Goal: Register for event/course

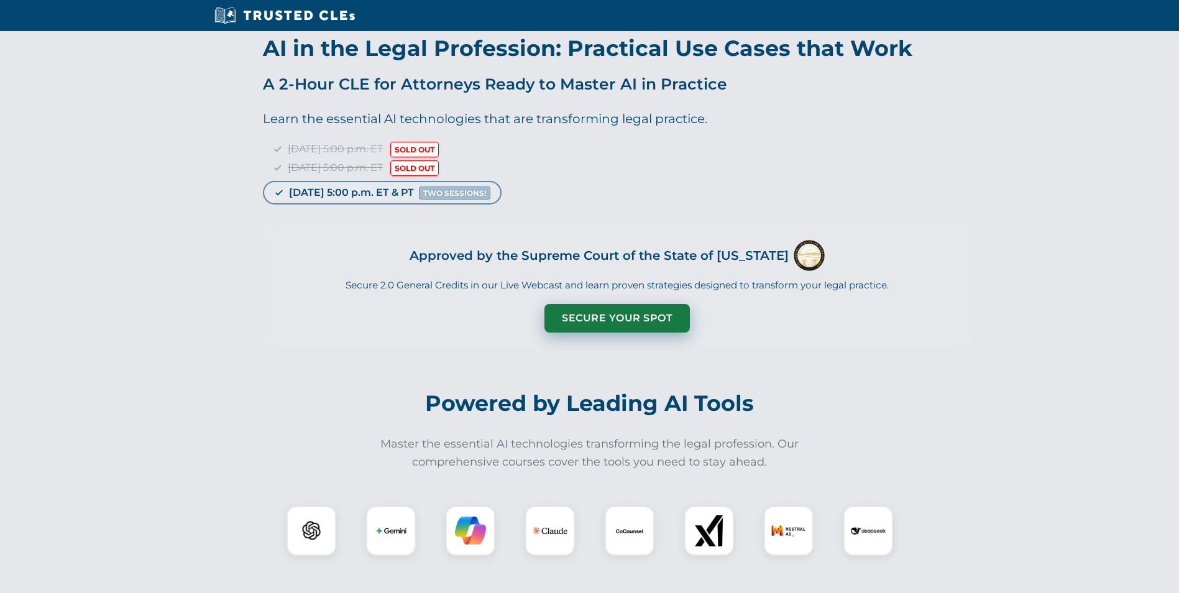
click at [610, 317] on button "Secure Your Spot" at bounding box center [616, 318] width 145 height 29
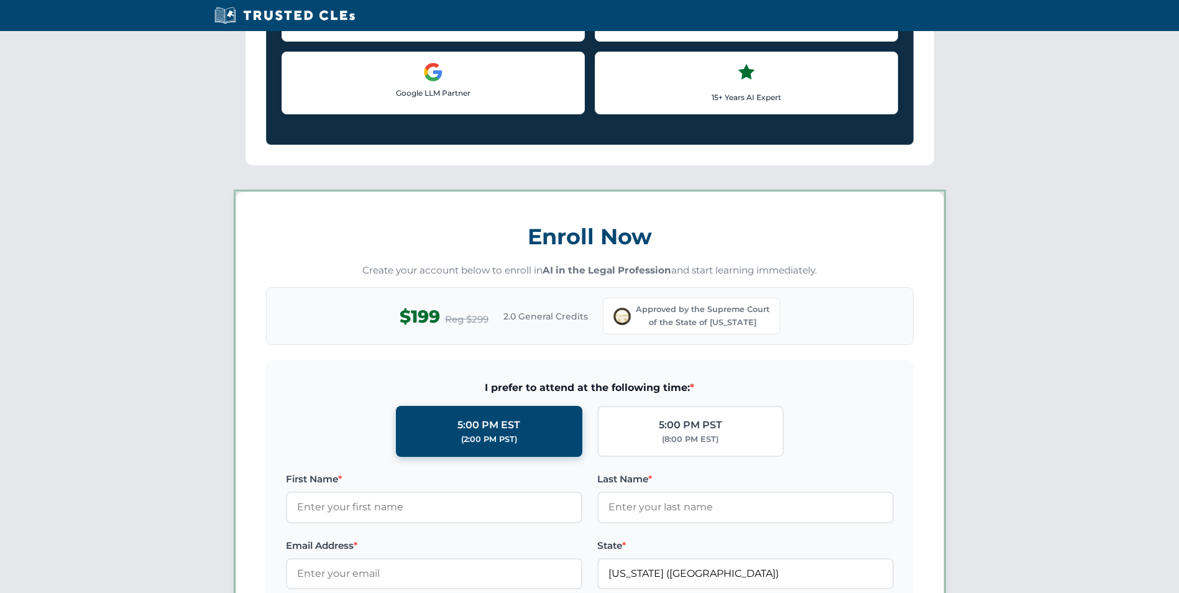
scroll to position [1003, 0]
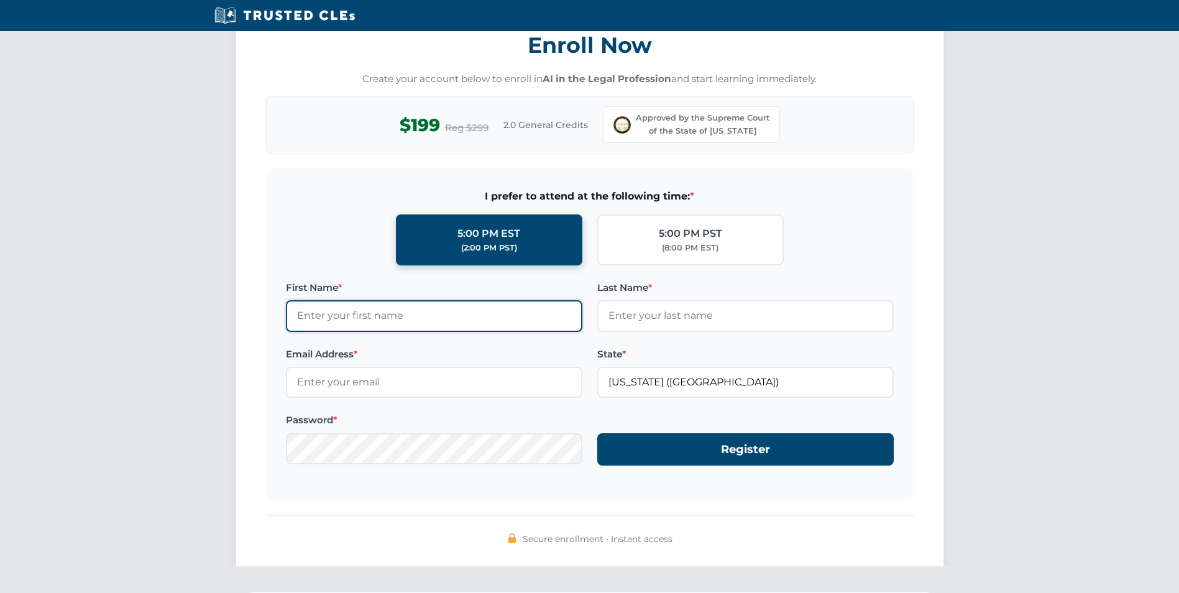
click at [462, 319] on input "First Name *" at bounding box center [434, 315] width 296 height 31
type input "[PERSON_NAME]"
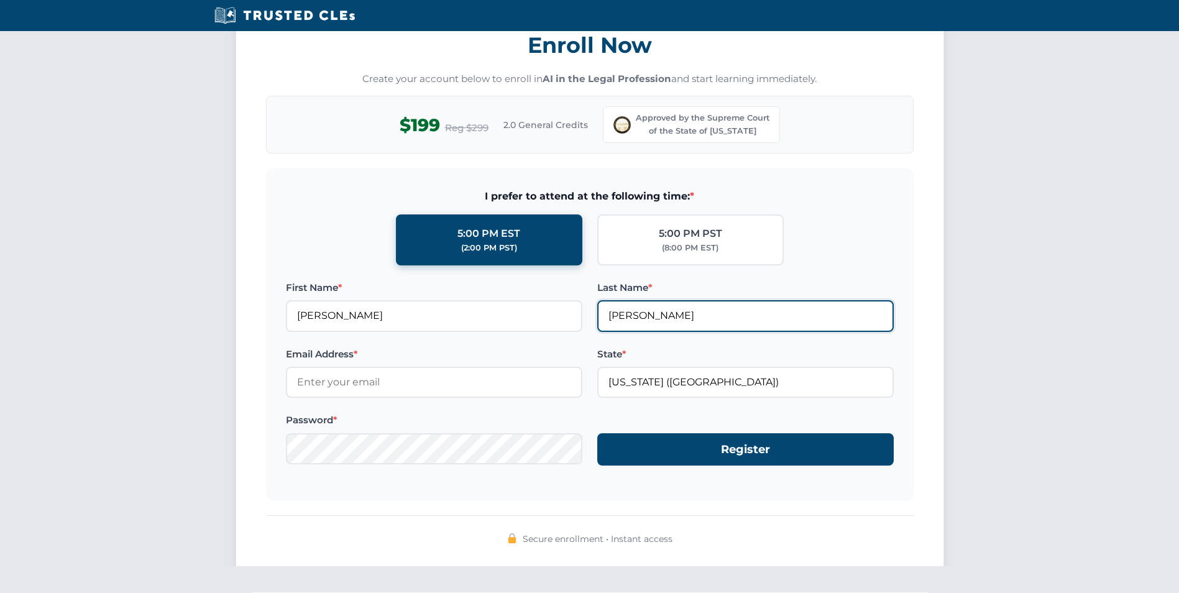
type input "[PERSON_NAME]"
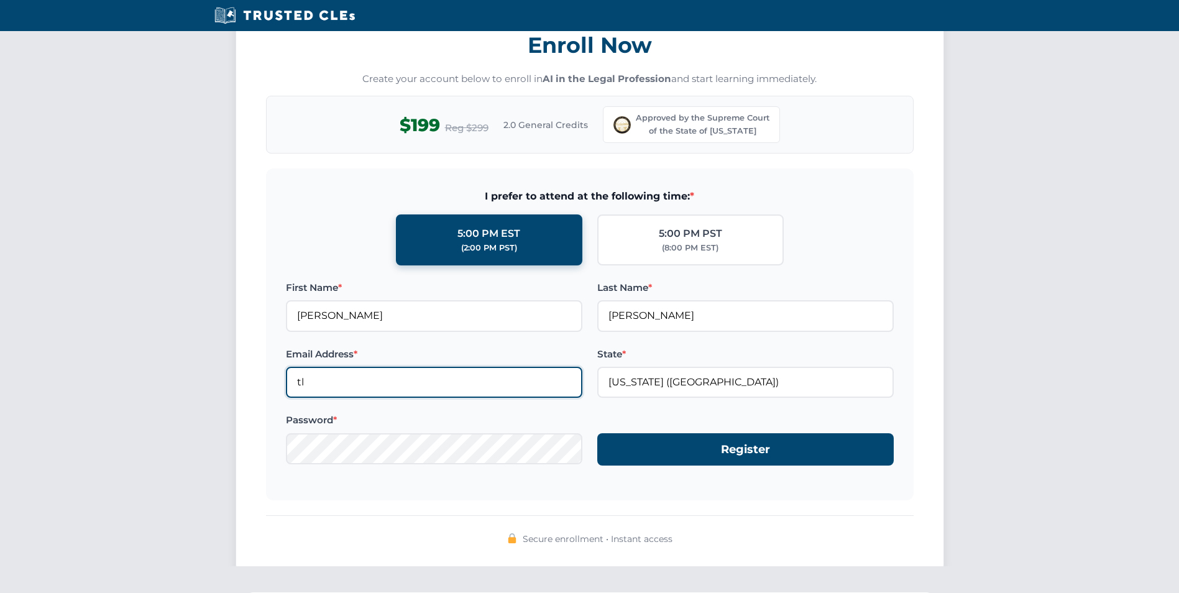
type input "t"
type input "[PERSON_NAME][EMAIL_ADDRESS][DOMAIN_NAME]"
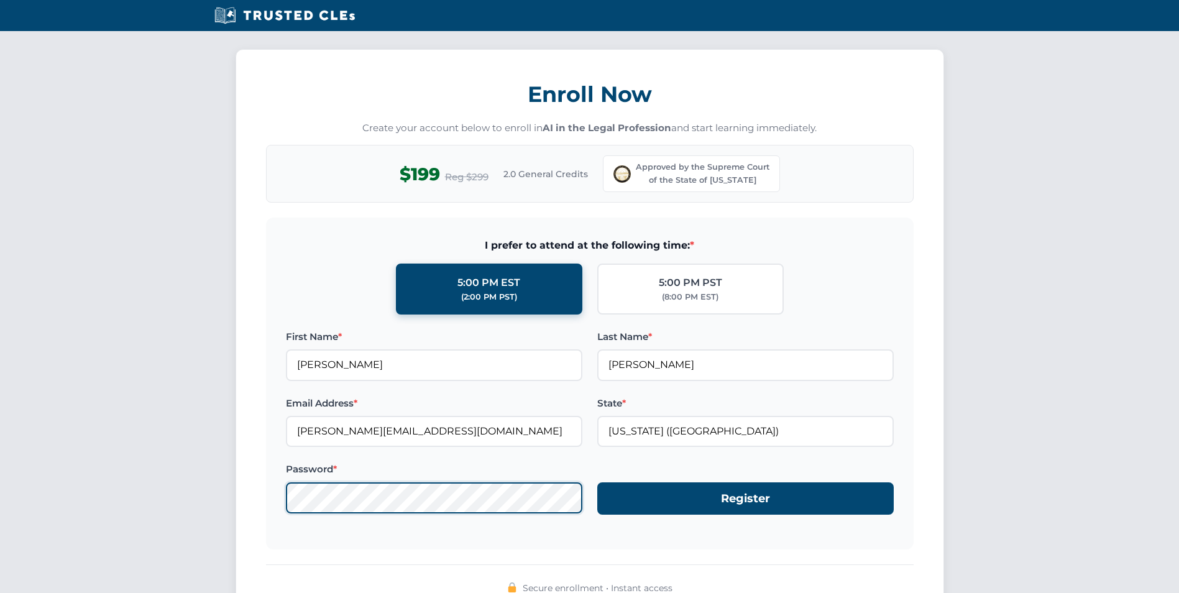
scroll to position [1056, 0]
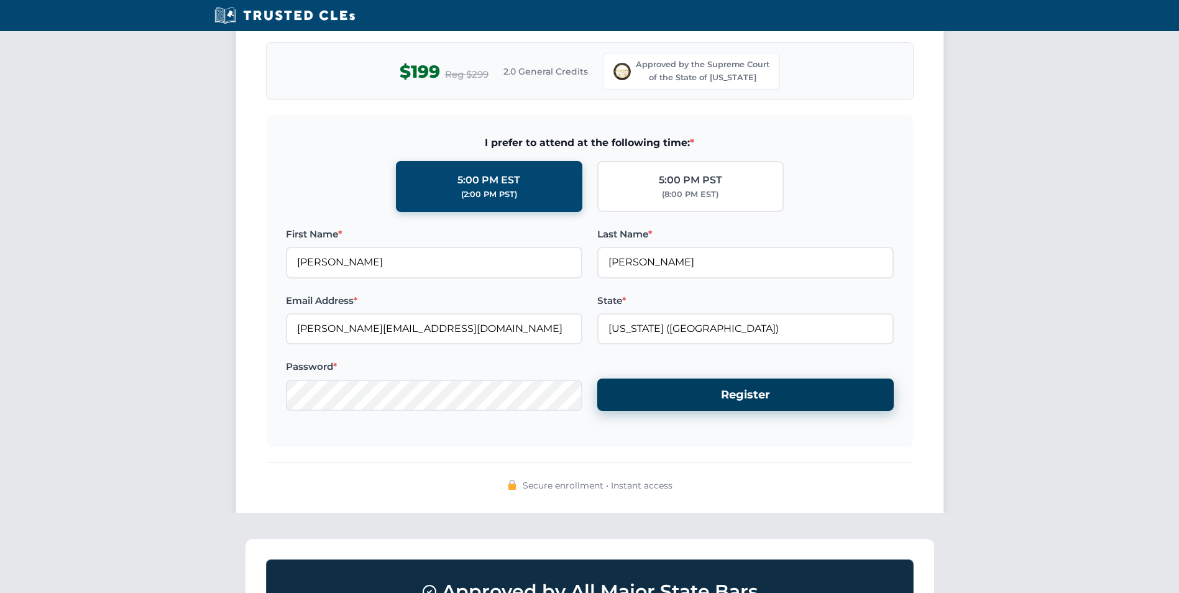
click at [726, 398] on button "Register" at bounding box center [745, 394] width 296 height 33
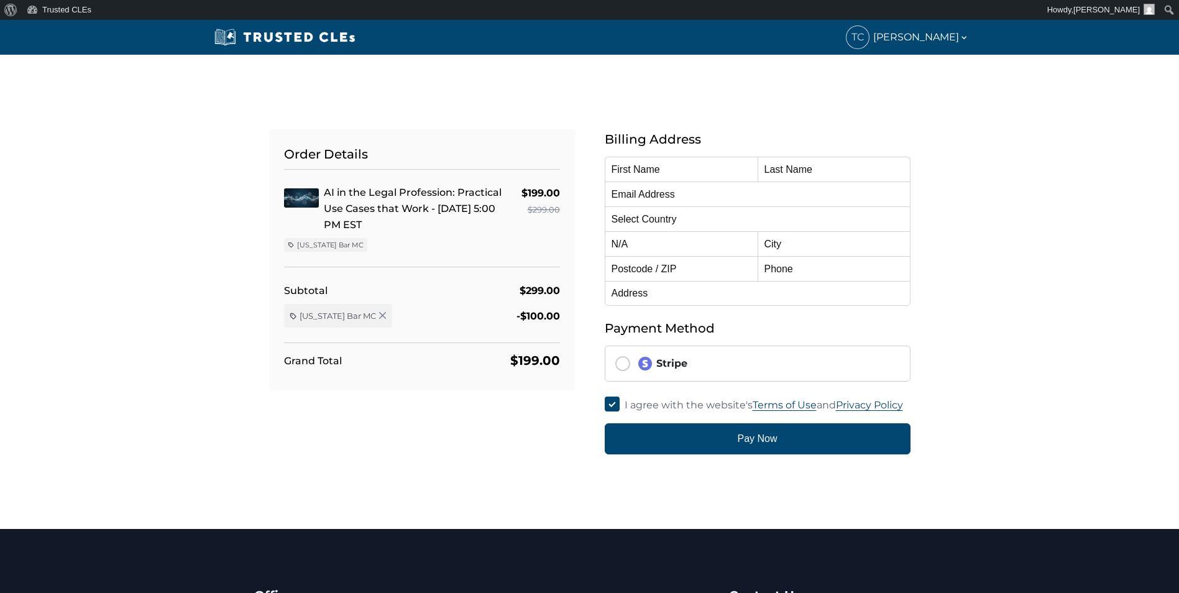
type input "[PERSON_NAME]"
type input "[PERSON_NAME][EMAIL_ADDRESS][DOMAIN_NAME]"
select select "United States"
radio input "true"
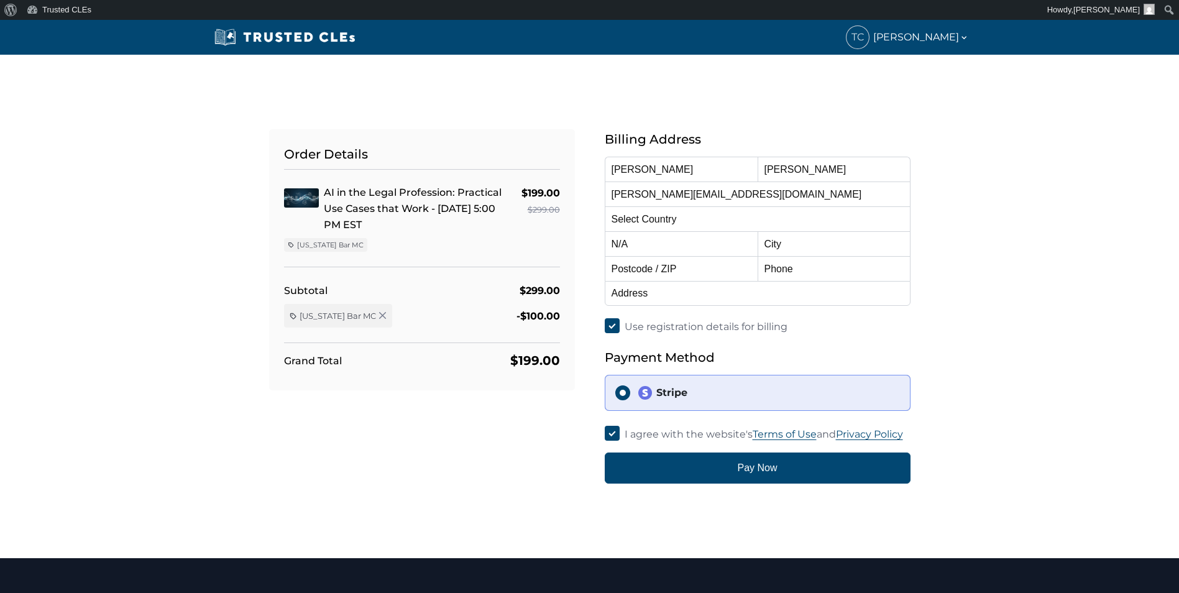
select select "[US_STATE]"
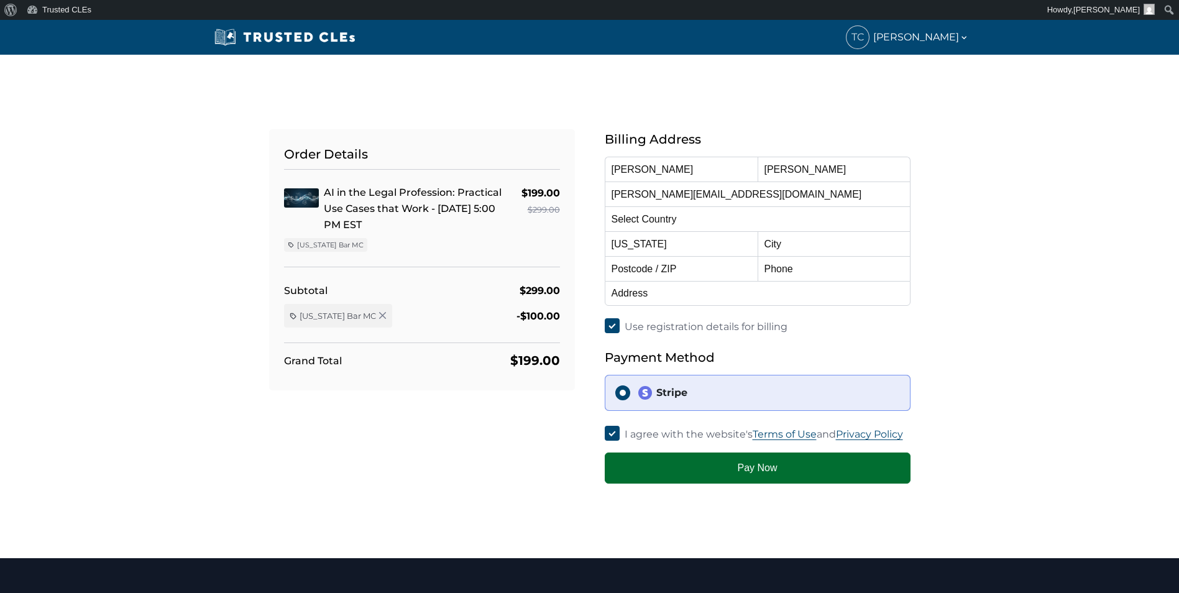
click at [694, 475] on button "Pay Now" at bounding box center [758, 467] width 306 height 31
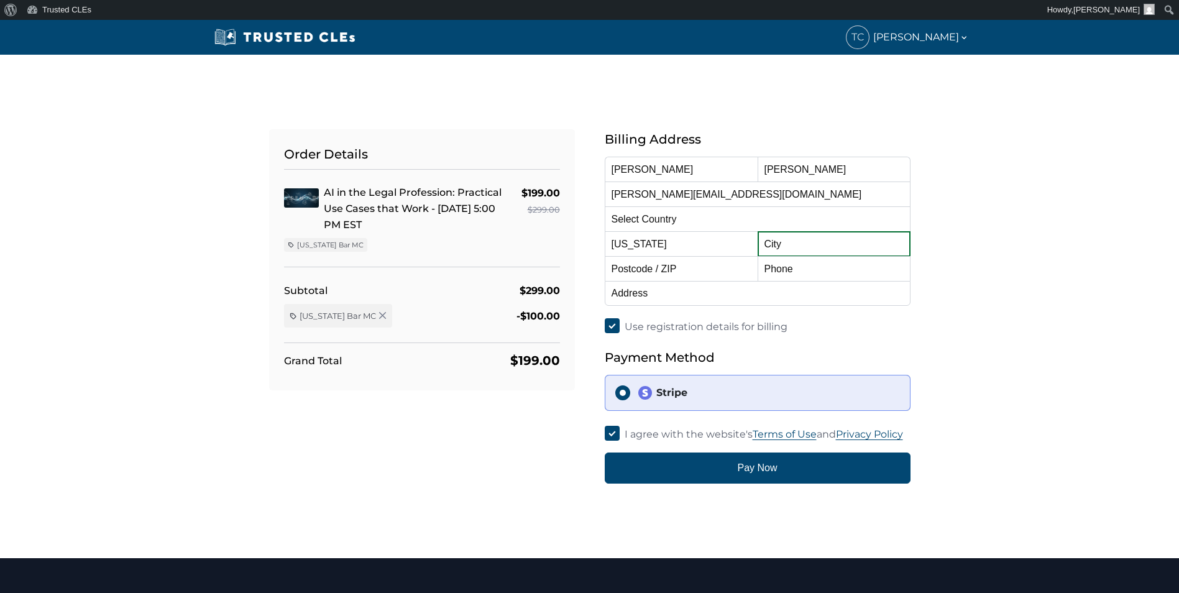
click at [781, 242] on input "text" at bounding box center [834, 243] width 153 height 25
drag, startPoint x: 781, startPoint y: 242, endPoint x: 765, endPoint y: 242, distance: 16.2
click at [765, 242] on input "text" at bounding box center [834, 243] width 153 height 25
type input "Miamisburg"
click at [692, 267] on input "text" at bounding box center [681, 268] width 153 height 25
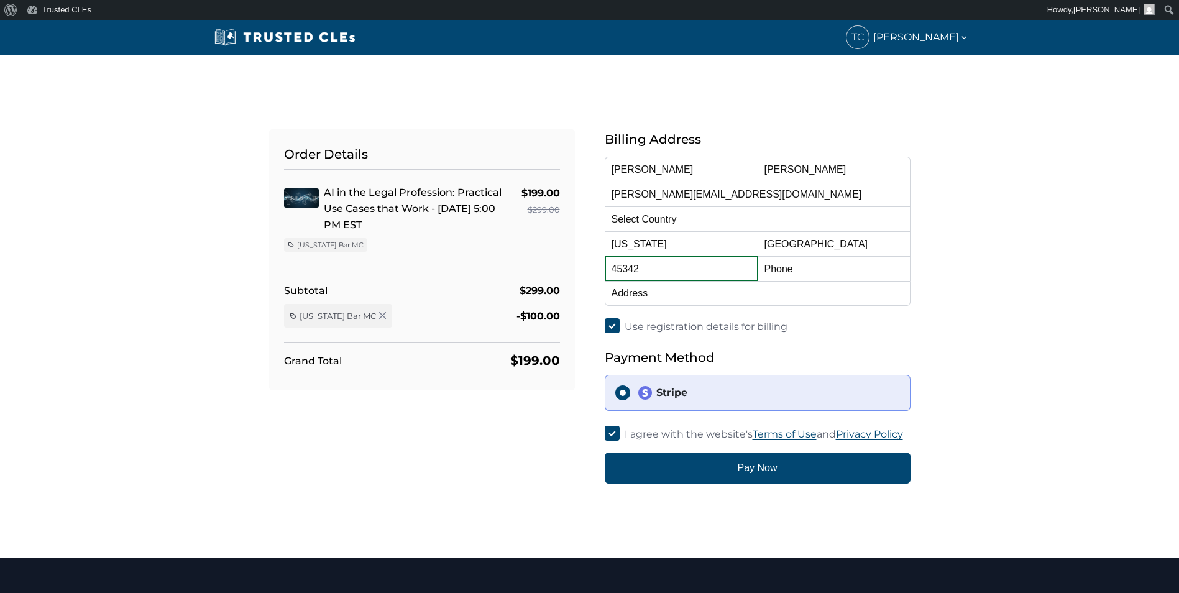
type input "45342"
click at [813, 272] on input "text" at bounding box center [834, 268] width 153 height 25
type input "9375894144"
click at [672, 291] on input "text" at bounding box center [758, 293] width 306 height 25
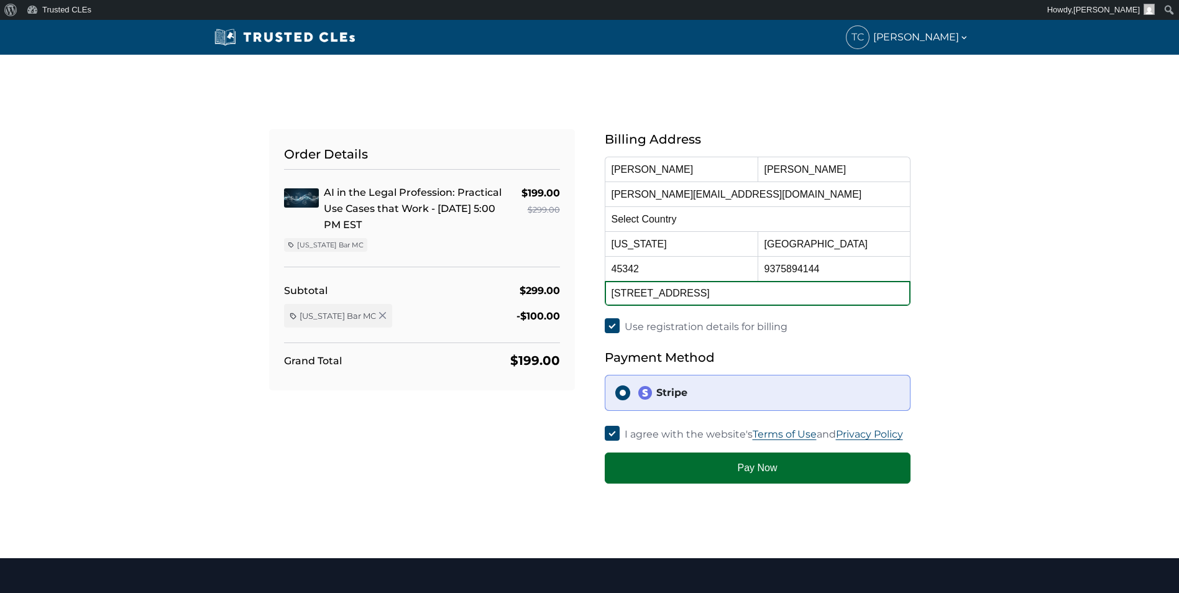
type input "2955 Exchange Place Blvd., Suite 104"
click at [748, 474] on button "Pay Now" at bounding box center [758, 467] width 306 height 31
